Goal: Obtain resource: Download file/media

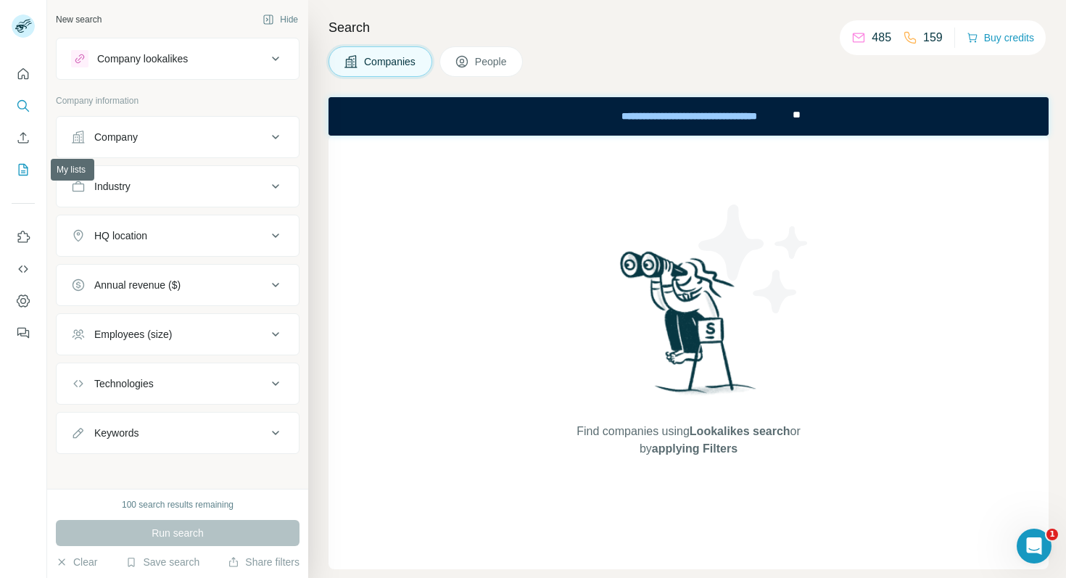
click at [20, 171] on icon "My lists" at bounding box center [23, 169] width 15 height 15
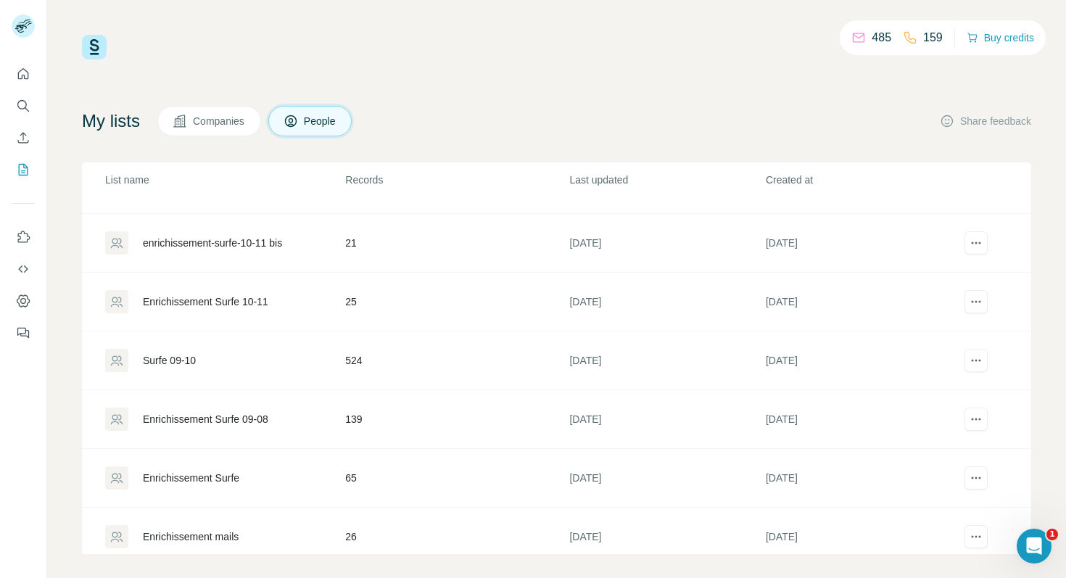
scroll to position [55, 0]
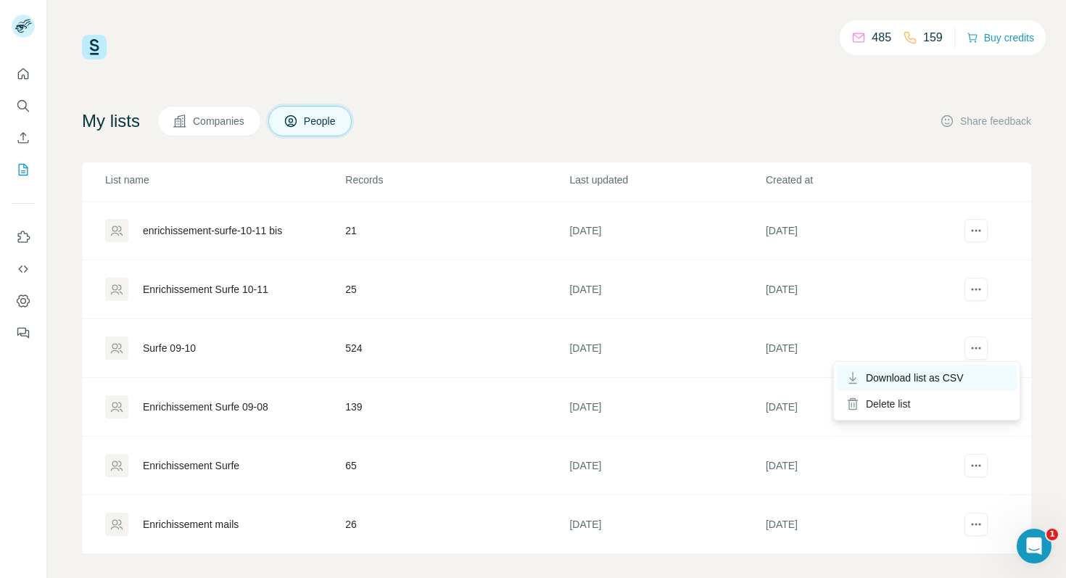
click at [924, 376] on span "Download list as CSV" at bounding box center [915, 378] width 98 height 15
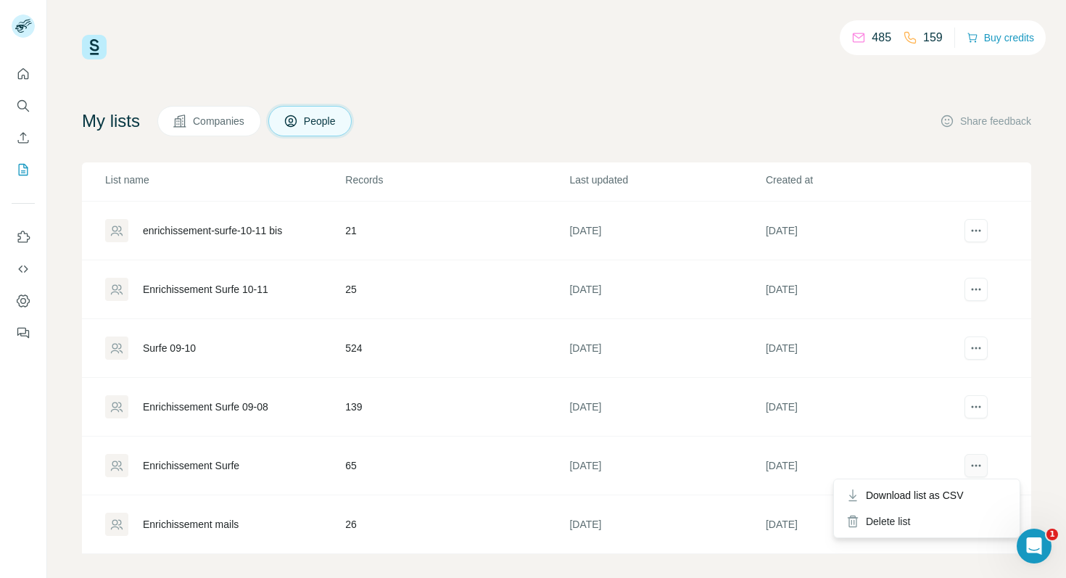
click at [977, 461] on icon "actions" at bounding box center [976, 465] width 15 height 15
click at [970, 461] on icon "actions" at bounding box center [976, 465] width 15 height 15
click at [986, 465] on button "actions" at bounding box center [975, 465] width 23 height 23
click at [959, 495] on span "Download list as CSV" at bounding box center [915, 495] width 98 height 15
click at [977, 526] on icon "actions" at bounding box center [976, 524] width 15 height 15
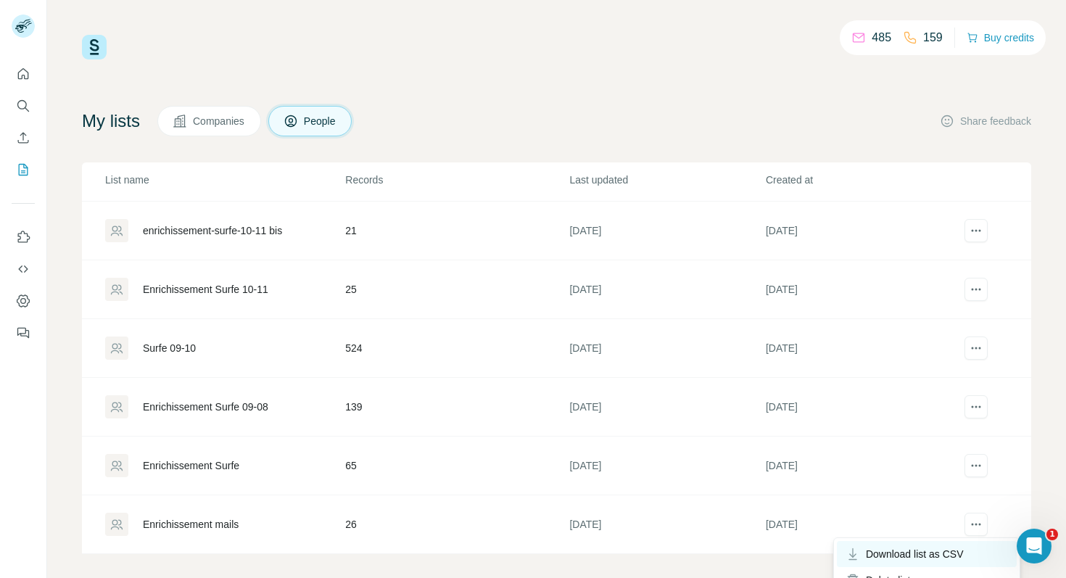
click at [900, 557] on span "Download list as CSV" at bounding box center [915, 554] width 98 height 15
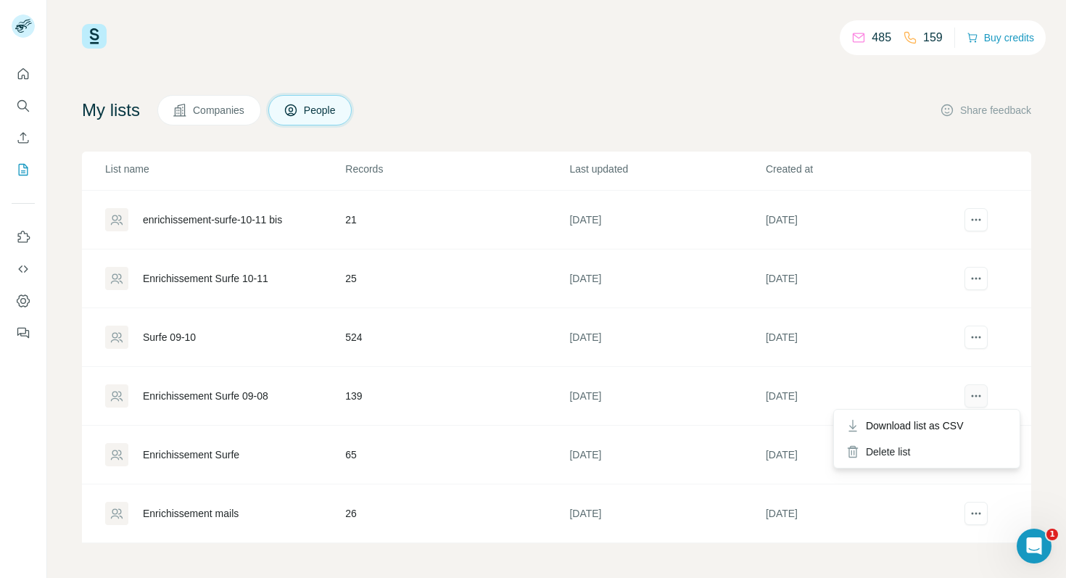
click at [978, 393] on icon "actions" at bounding box center [976, 396] width 15 height 15
click at [972, 402] on icon "actions" at bounding box center [976, 396] width 15 height 15
click at [964, 421] on div "Download list as CSV" at bounding box center [927, 426] width 180 height 26
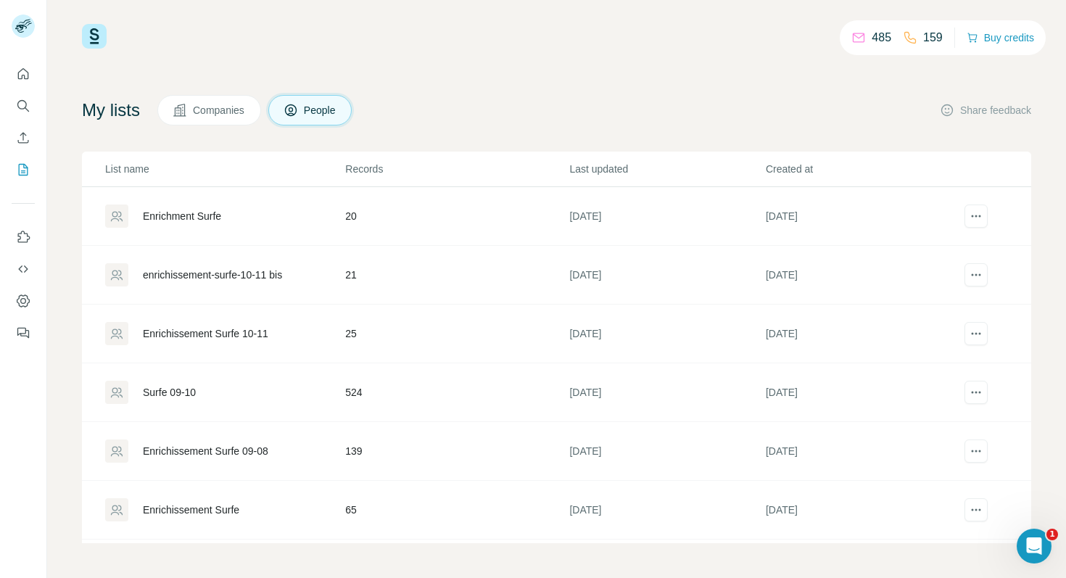
scroll to position [0, 0]
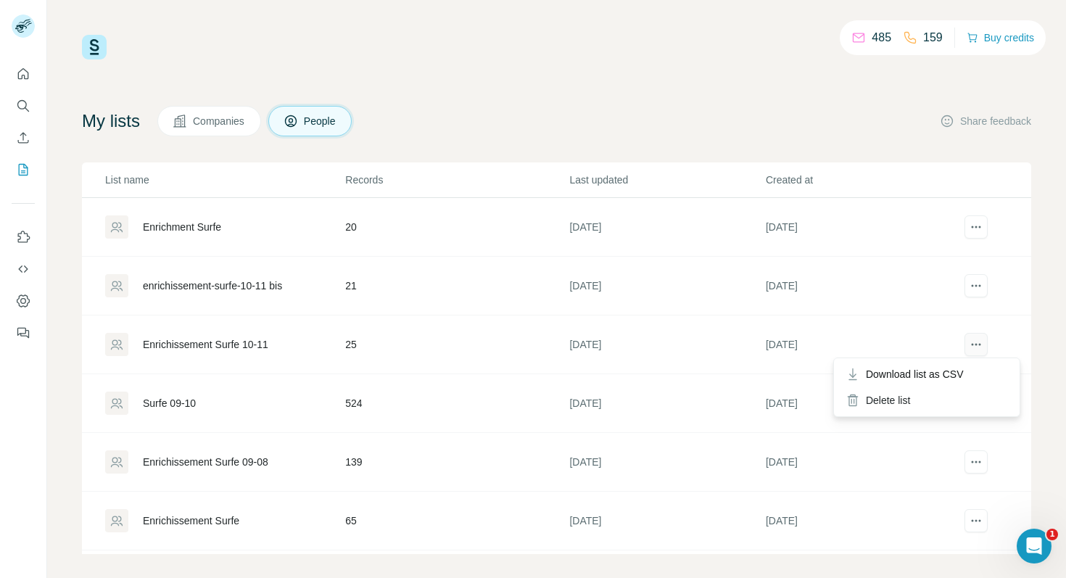
click at [977, 342] on icon "actions" at bounding box center [976, 344] width 15 height 15
click at [933, 376] on span "Download list as CSV" at bounding box center [915, 374] width 98 height 15
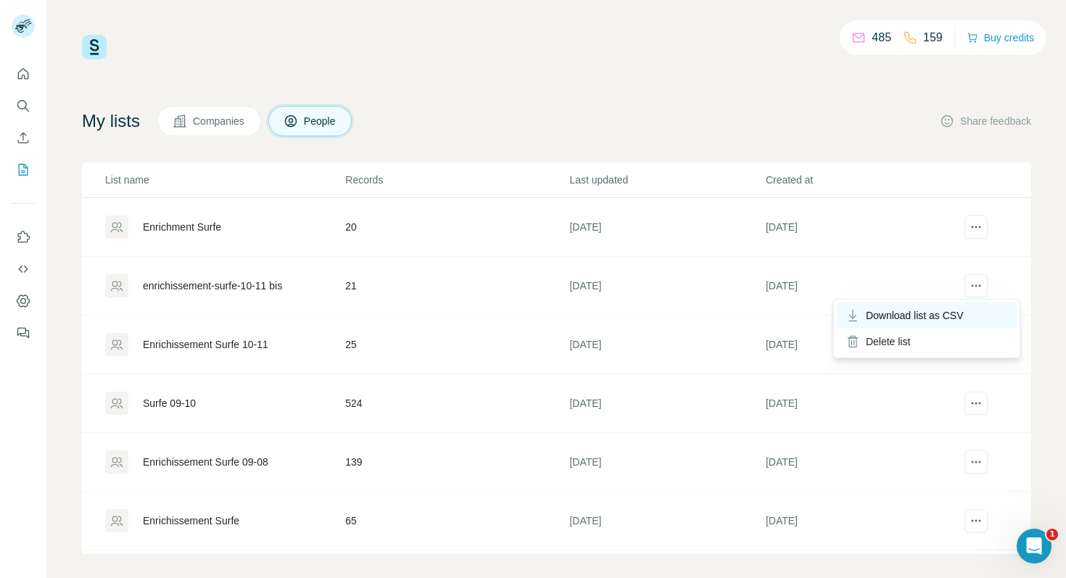
click at [931, 313] on span "Download list as CSV" at bounding box center [915, 315] width 98 height 15
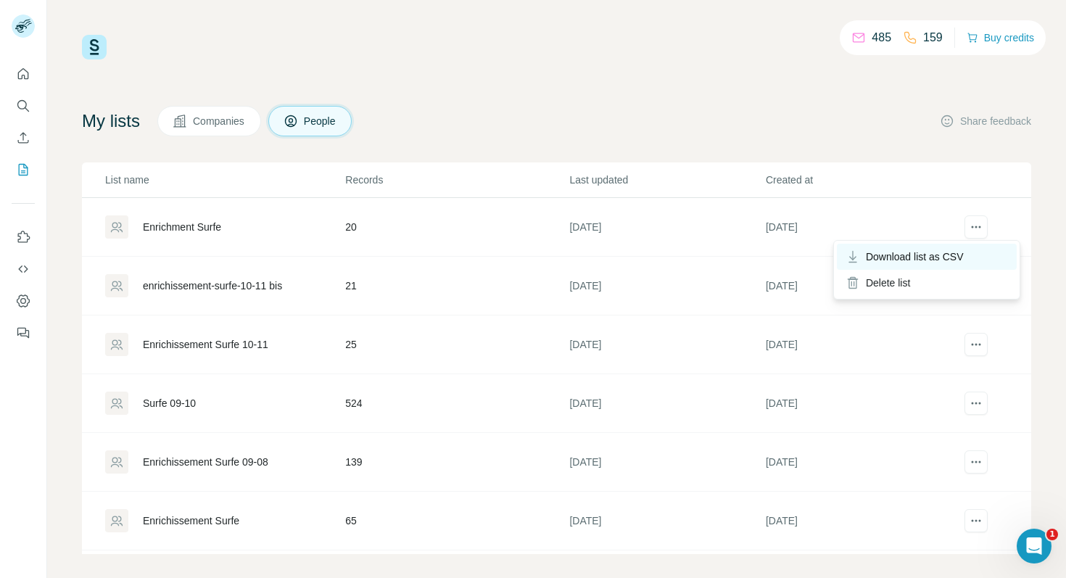
click at [965, 255] on div "Download list as CSV" at bounding box center [927, 257] width 180 height 26
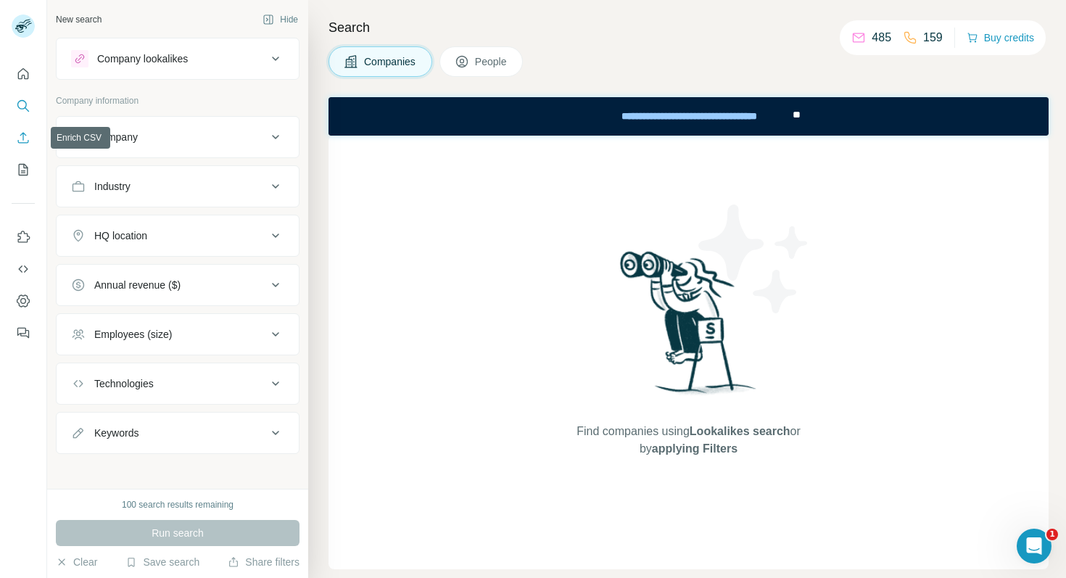
click at [21, 140] on icon "Enrich CSV" at bounding box center [23, 138] width 15 height 15
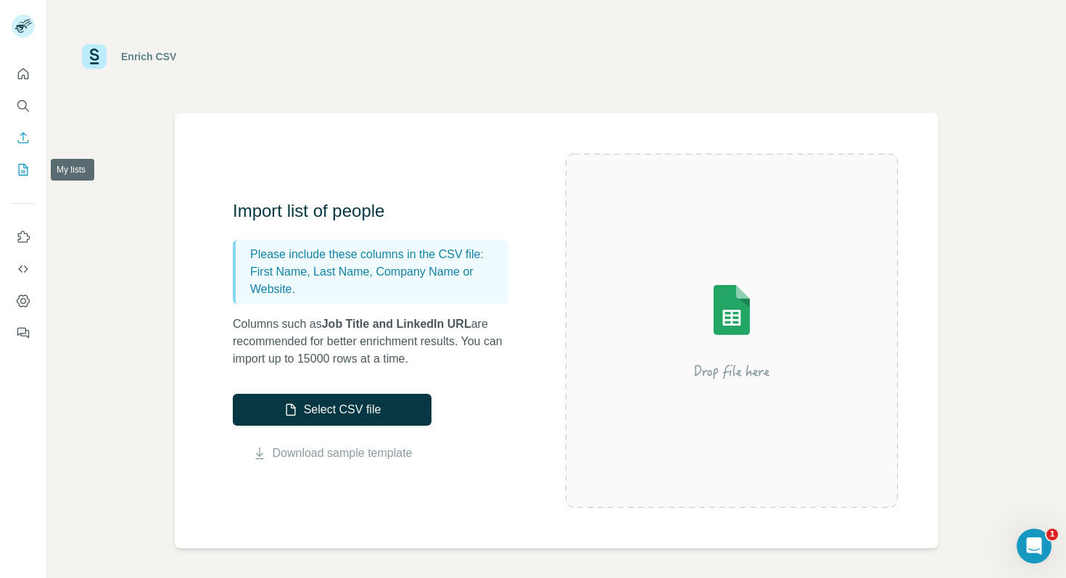
click at [16, 168] on icon "My lists" at bounding box center [23, 169] width 15 height 15
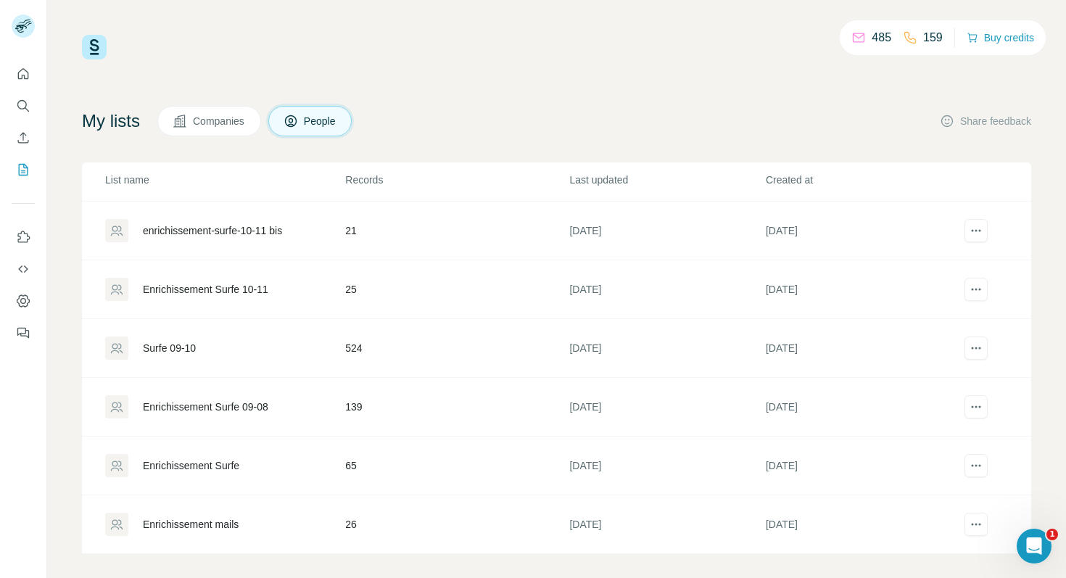
scroll to position [11, 0]
